Goal: Check status

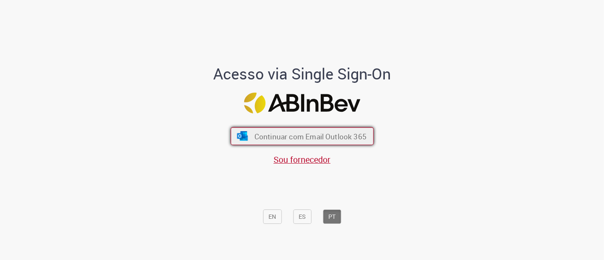
click at [338, 131] on span "Continuar com Email Outlook 365" at bounding box center [310, 136] width 112 height 10
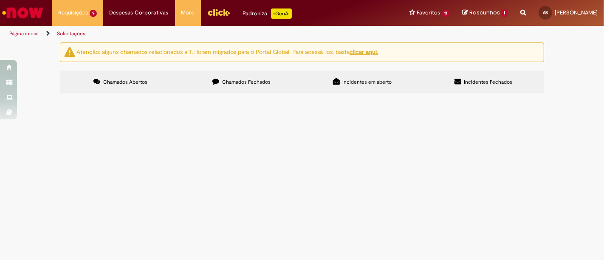
click at [0, 0] on span "Solicito inclusão de prazo e limite para uma rede nova aqui da NO. CNPJ: 60.301…" at bounding box center [0, 0] width 0 height 0
